Goal: Task Accomplishment & Management: Manage account settings

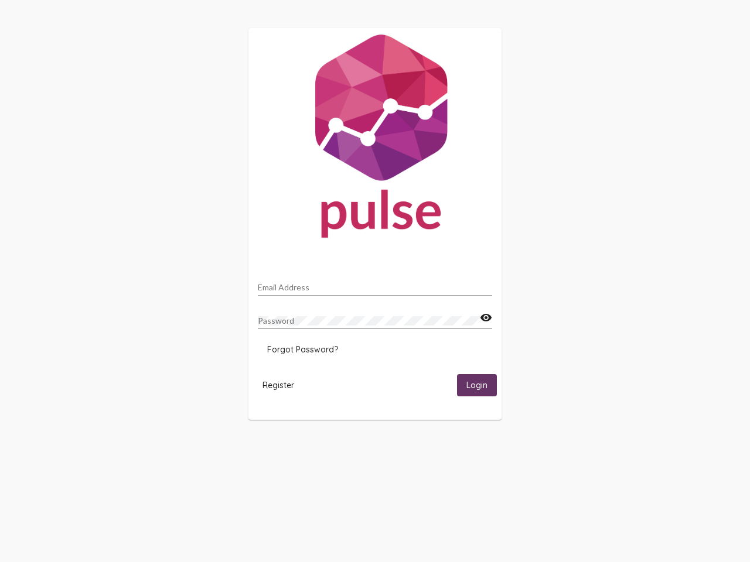
click at [375, 284] on input "Email Address" at bounding box center [375, 287] width 234 height 9
click at [486, 318] on mat-icon "visibility" at bounding box center [486, 318] width 12 height 14
click at [302, 350] on span "Forgot Password?" at bounding box center [302, 350] width 71 height 11
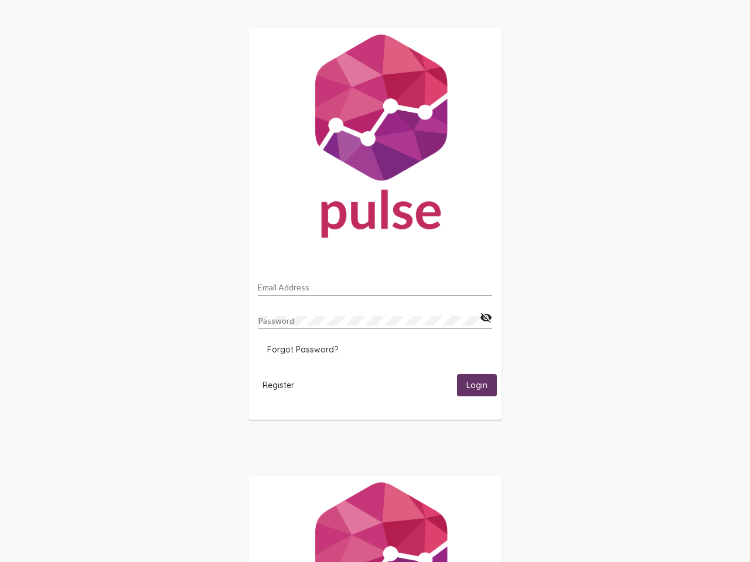
click at [278, 385] on html "Email Address Password visibility_off Forgot Password? Register Login" at bounding box center [375, 379] width 750 height 759
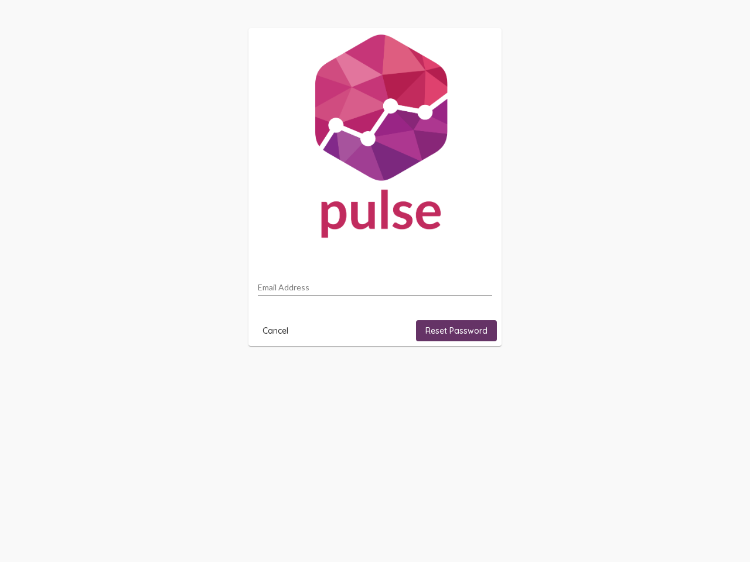
click at [477, 374] on html "Email Address Cancel Reset Password" at bounding box center [375, 187] width 750 height 374
